Goal: Information Seeking & Learning: Learn about a topic

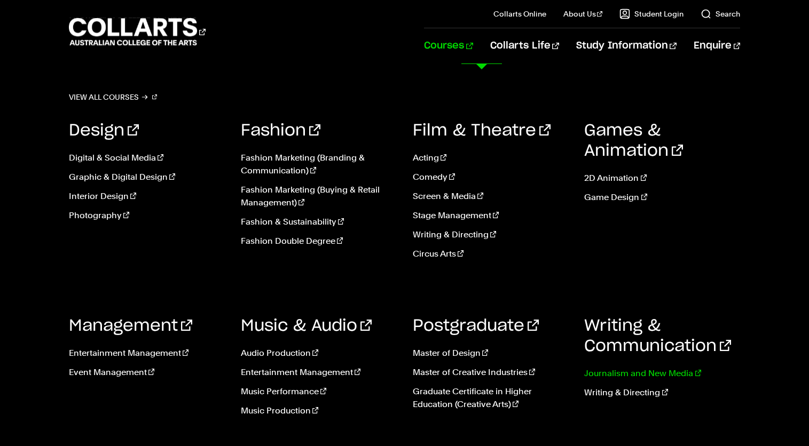
click at [624, 373] on link "Journalism and New Media" at bounding box center [662, 373] width 156 height 13
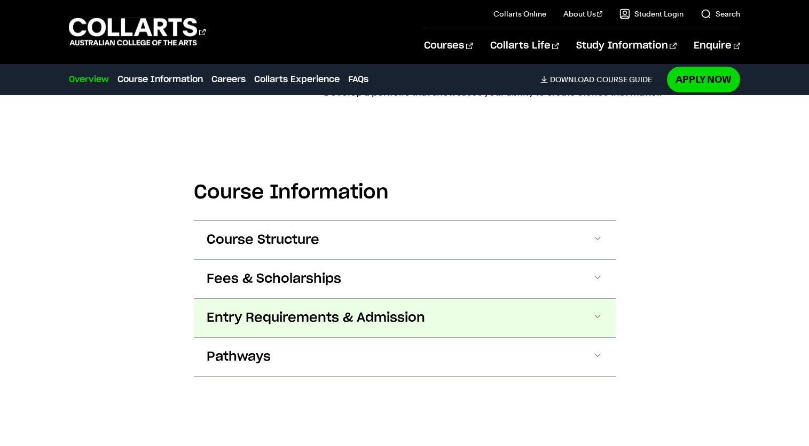
scroll to position [989, 0]
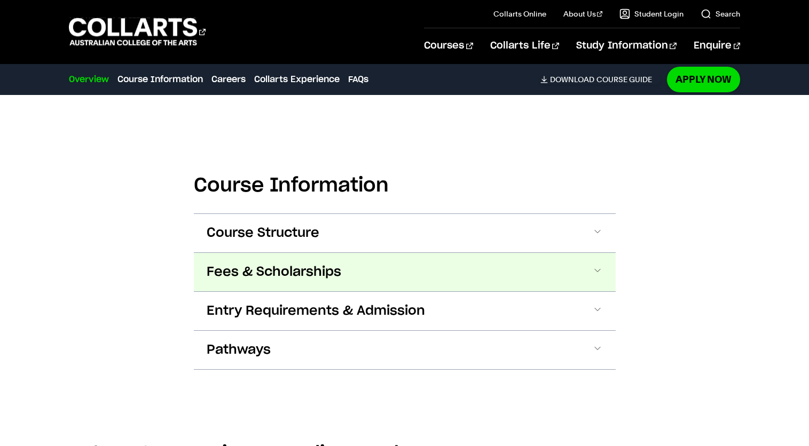
click at [478, 272] on button "Fees & Scholarships" at bounding box center [405, 272] width 422 height 38
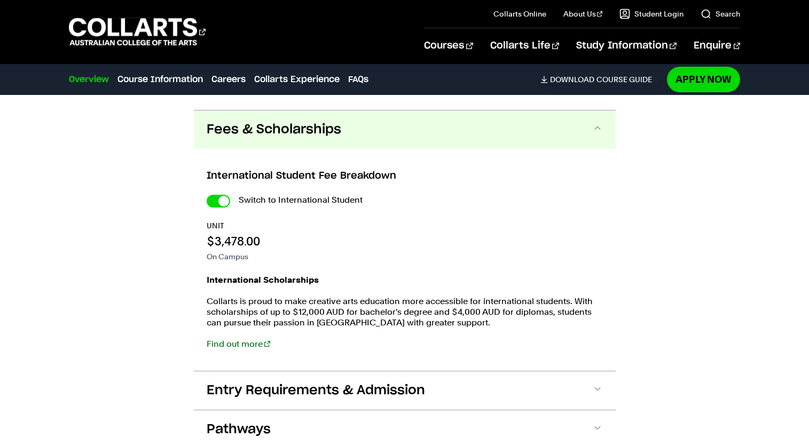
scroll to position [1146, 0]
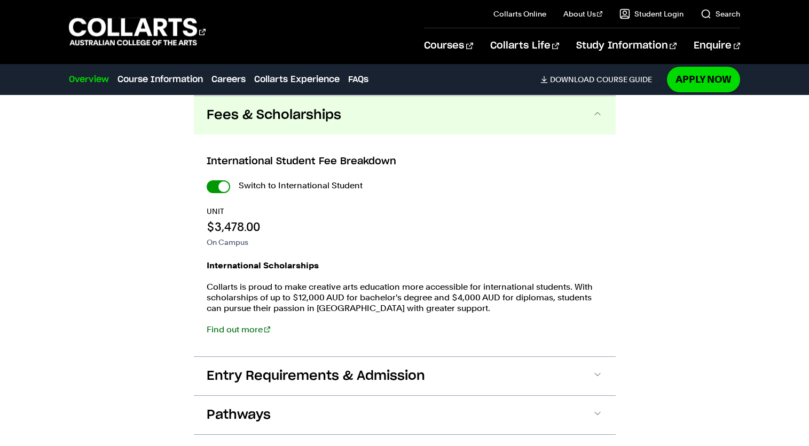
click at [225, 181] on input "International Student" at bounding box center [218, 187] width 23 height 13
checkbox input "false"
